Goal: Navigation & Orientation: Find specific page/section

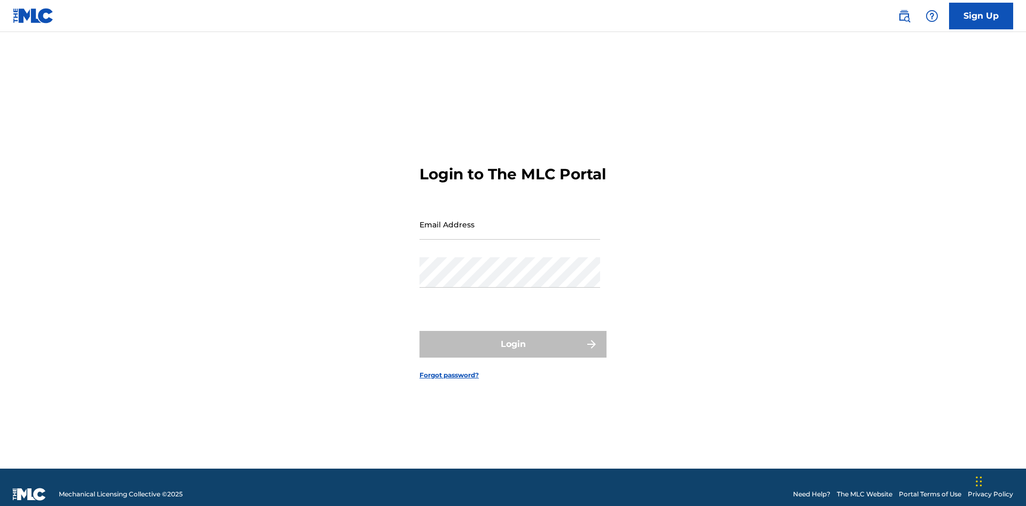
scroll to position [14, 0]
click at [510, 220] on input "Email Address" at bounding box center [509, 224] width 181 height 30
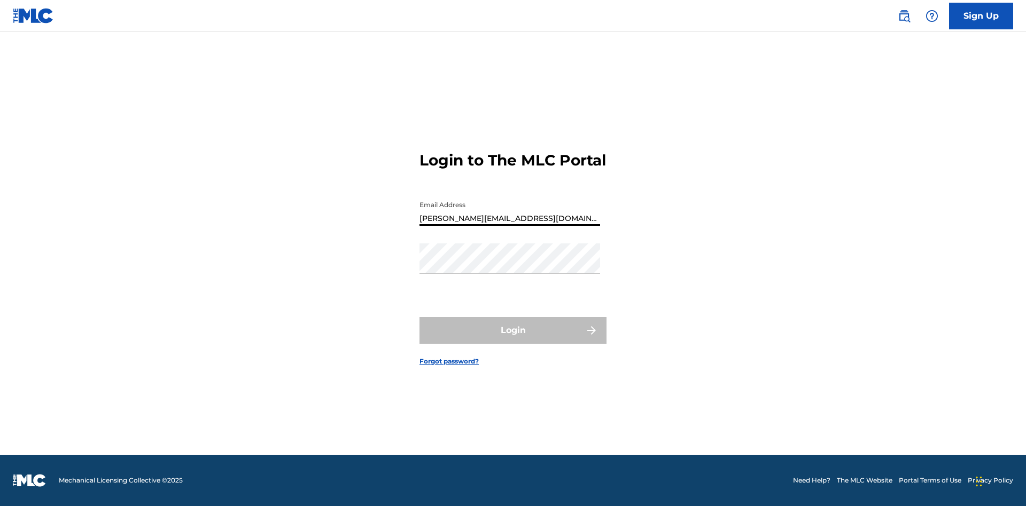
type input "[PERSON_NAME][EMAIL_ADDRESS][DOMAIN_NAME]"
click at [513, 340] on button "Login" at bounding box center [512, 330] width 187 height 27
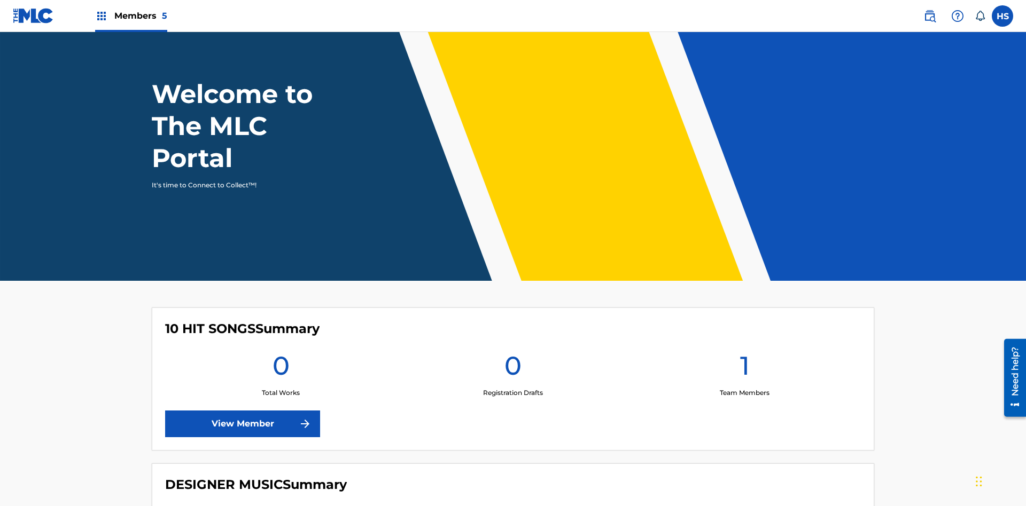
click at [243, 411] on link "View Member" at bounding box center [242, 424] width 155 height 27
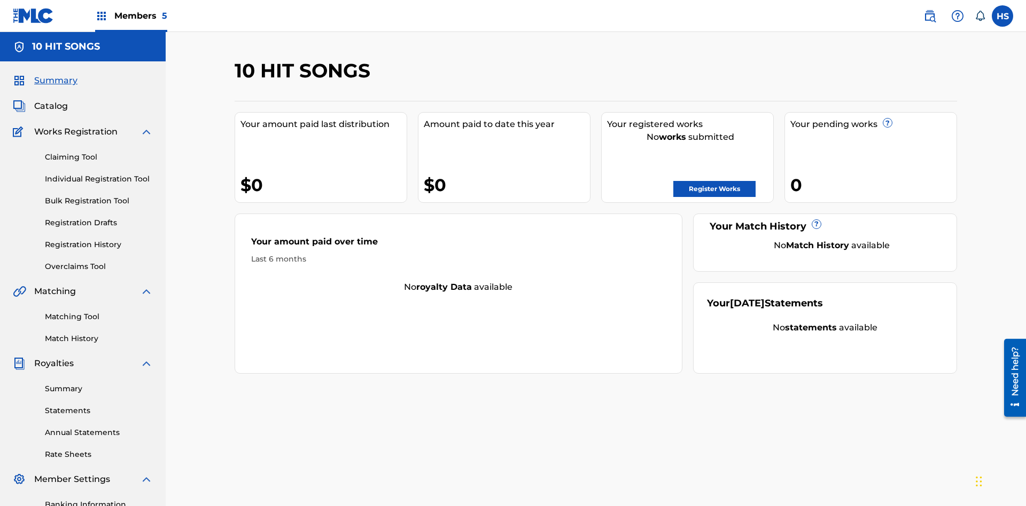
click at [130, 15] on span "Members 5" at bounding box center [140, 16] width 53 height 12
